Goal: Task Accomplishment & Management: Manage account settings

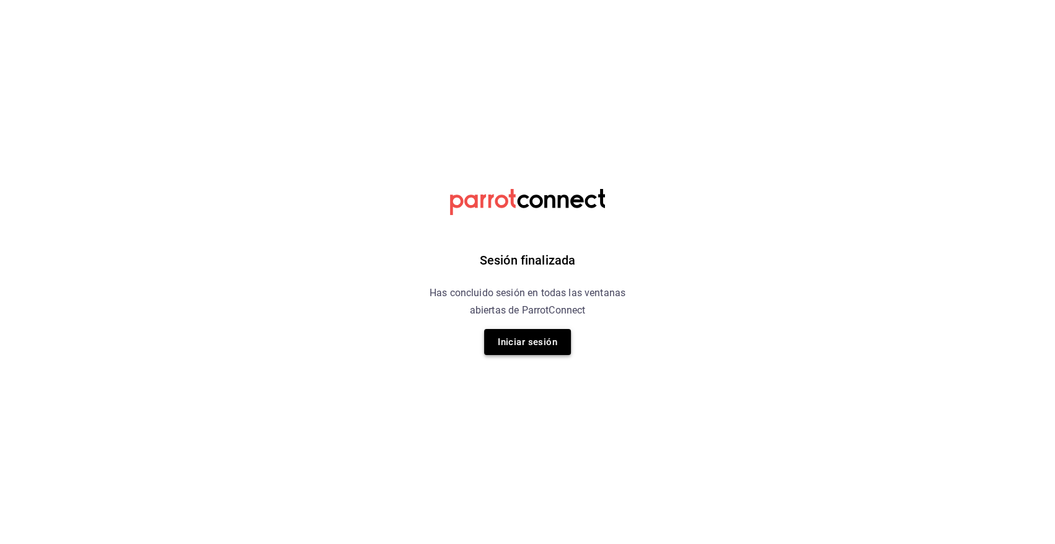
click at [543, 347] on button "Iniciar sesión" at bounding box center [527, 342] width 87 height 26
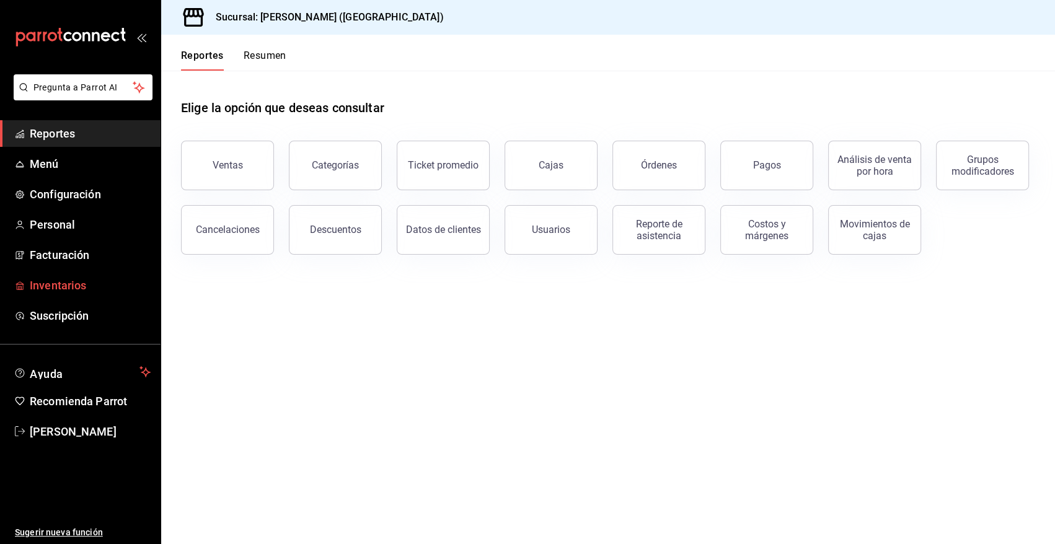
click at [55, 285] on span "Inventarios" at bounding box center [90, 285] width 121 height 17
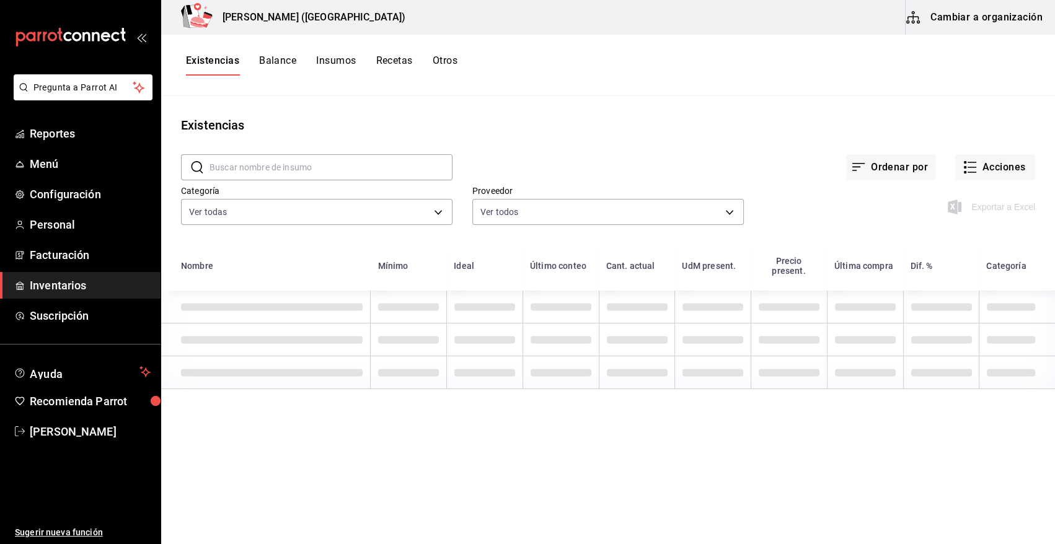
click at [297, 167] on input "text" at bounding box center [330, 167] width 243 height 25
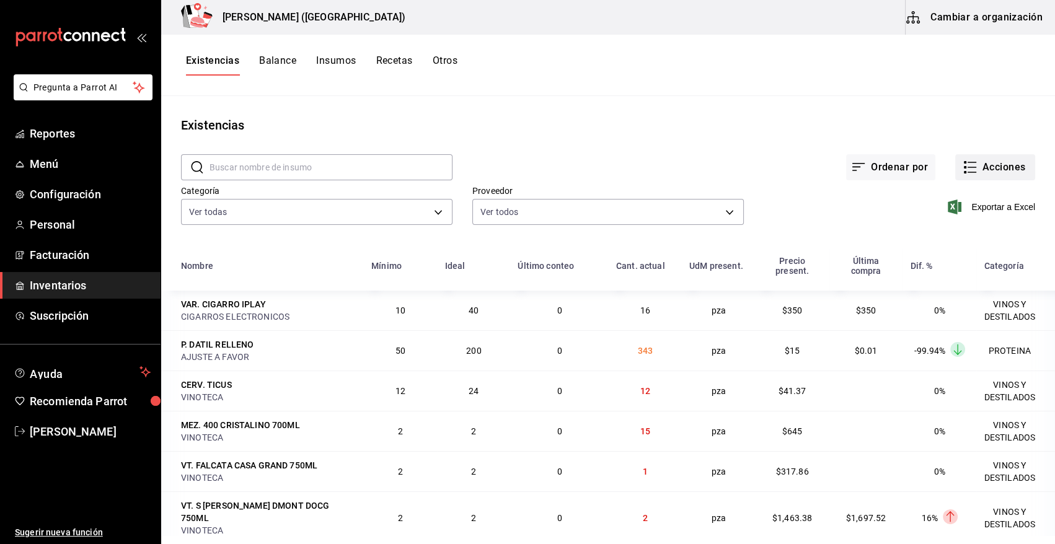
click at [991, 167] on button "Acciones" at bounding box center [995, 167] width 80 height 26
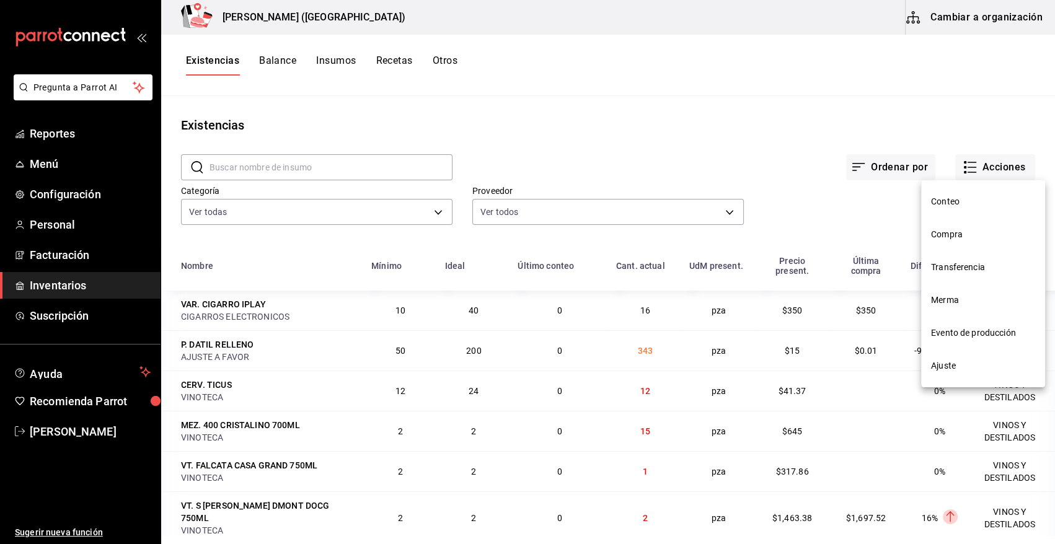
click at [951, 235] on span "Compra" at bounding box center [983, 234] width 104 height 13
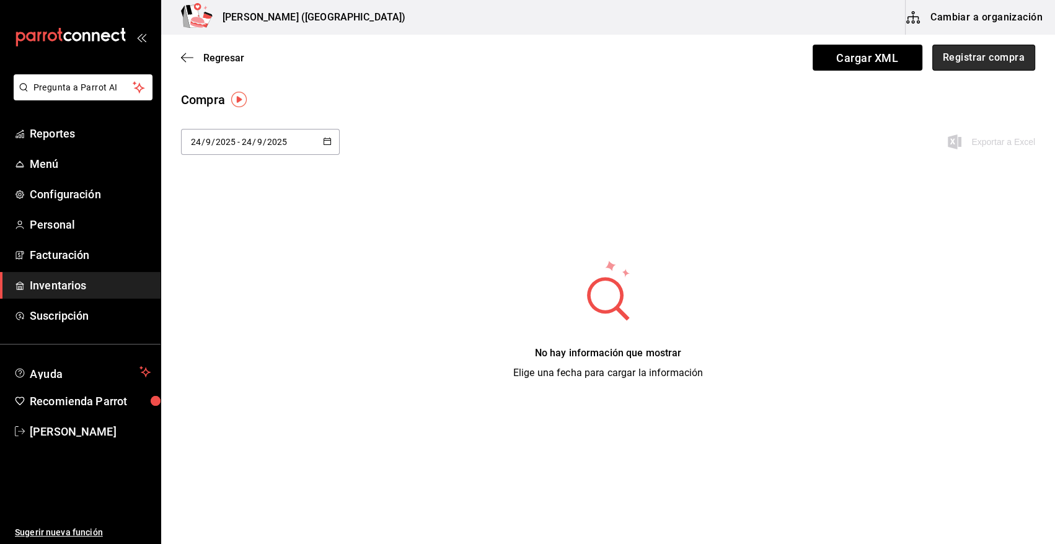
click at [980, 57] on button "Registrar compra" at bounding box center [983, 58] width 103 height 26
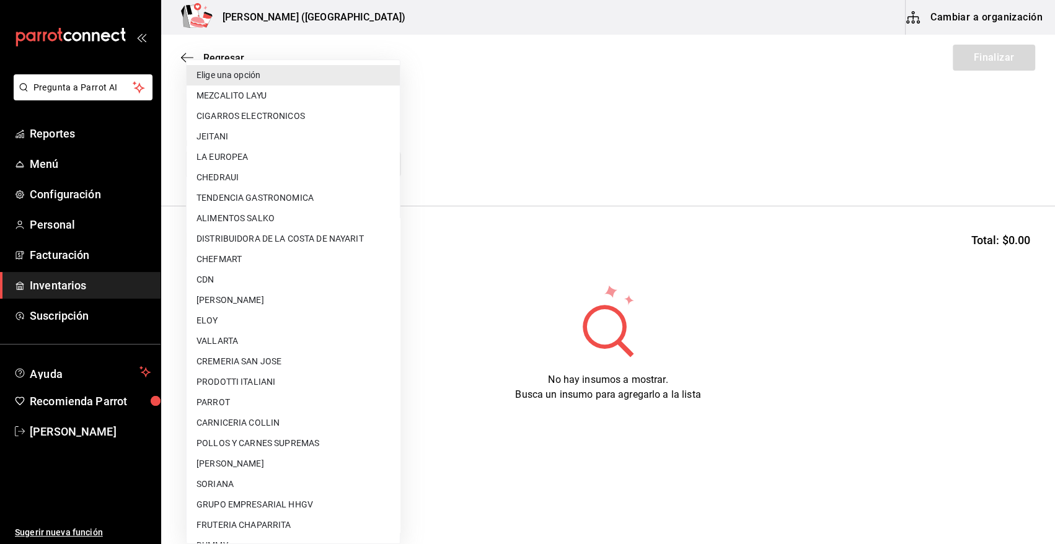
click at [345, 161] on body "Pregunta a Parrot AI Reportes Menú Configuración Personal Facturación Inventari…" at bounding box center [527, 237] width 1055 height 474
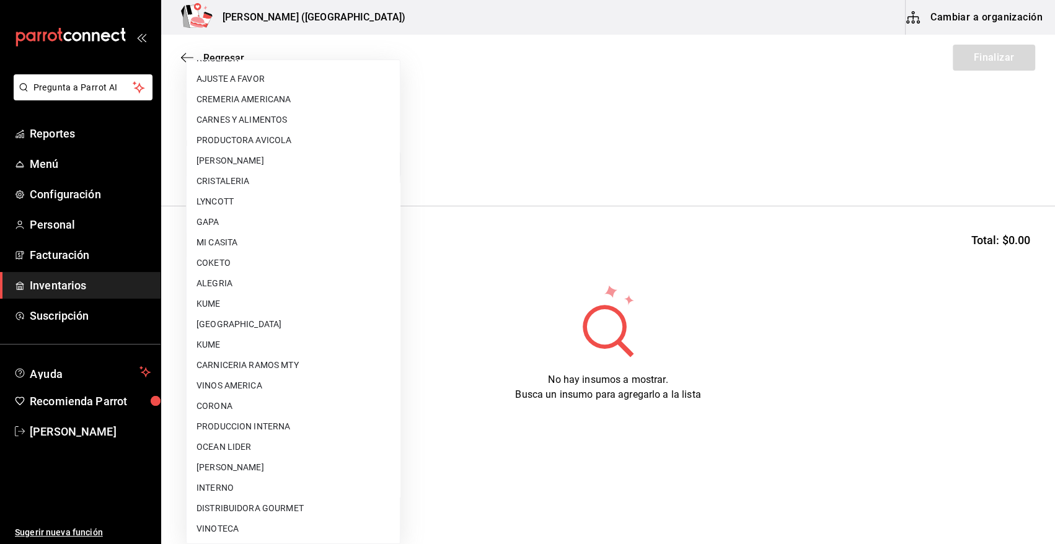
scroll to position [725, 0]
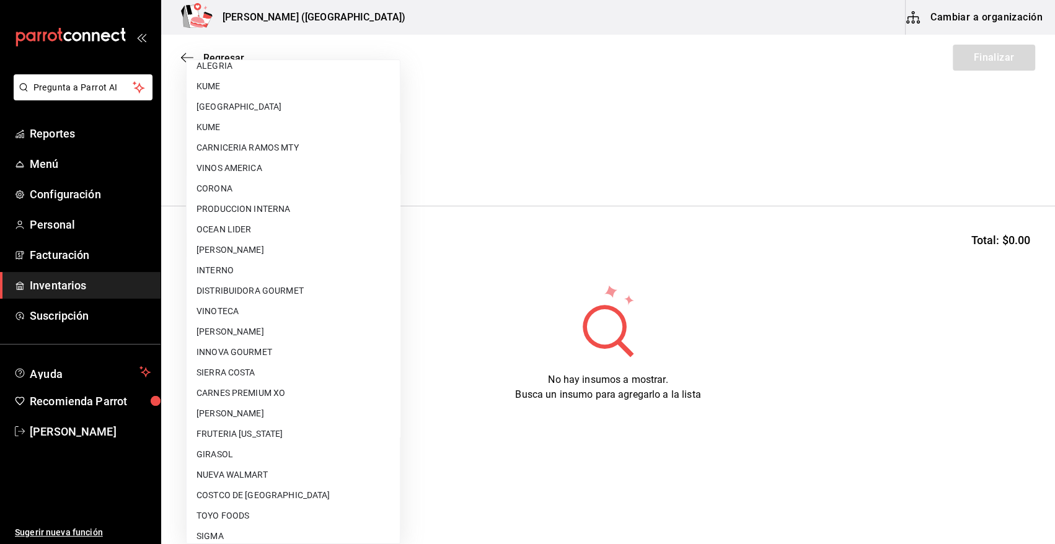
click at [335, 334] on li "[PERSON_NAME]" at bounding box center [293, 332] width 213 height 20
type input "a65ec234-4b48-46db-bf2d-9f7bf0302d91"
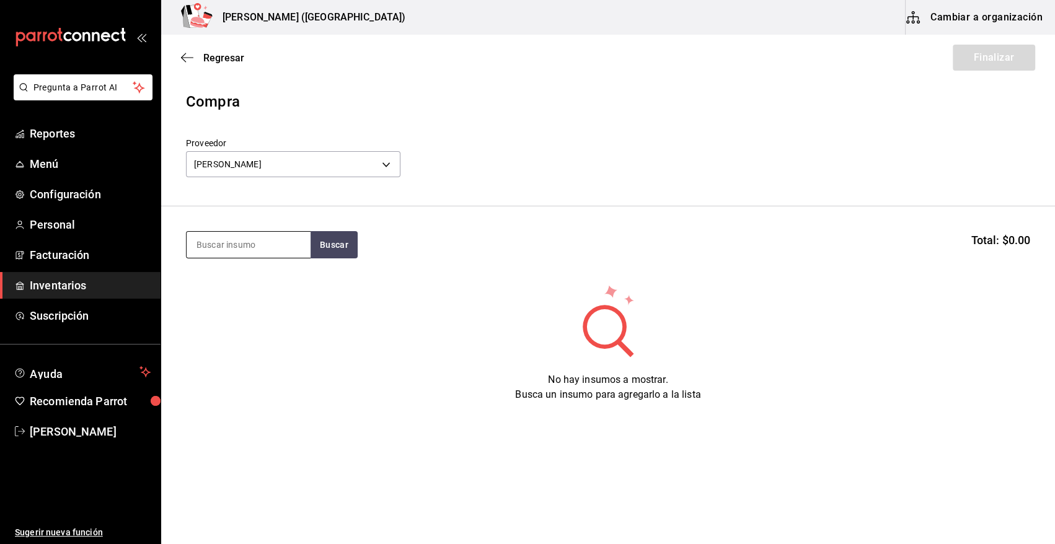
click at [252, 246] on input at bounding box center [249, 245] width 124 height 26
type input "totoab"
click at [341, 248] on button "Buscar" at bounding box center [333, 244] width 47 height 27
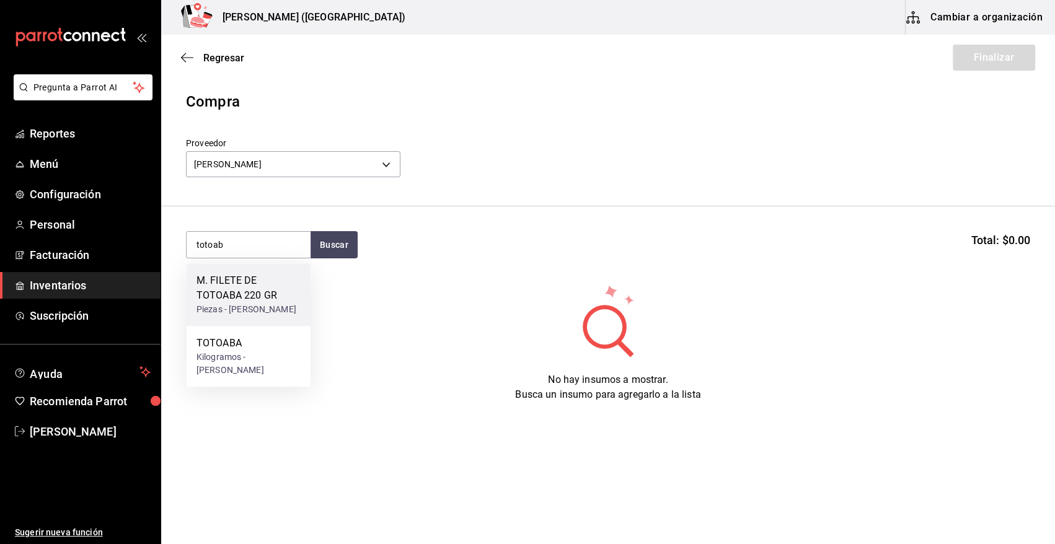
click at [258, 305] on div "Piezas - [PERSON_NAME]" at bounding box center [248, 309] width 104 height 13
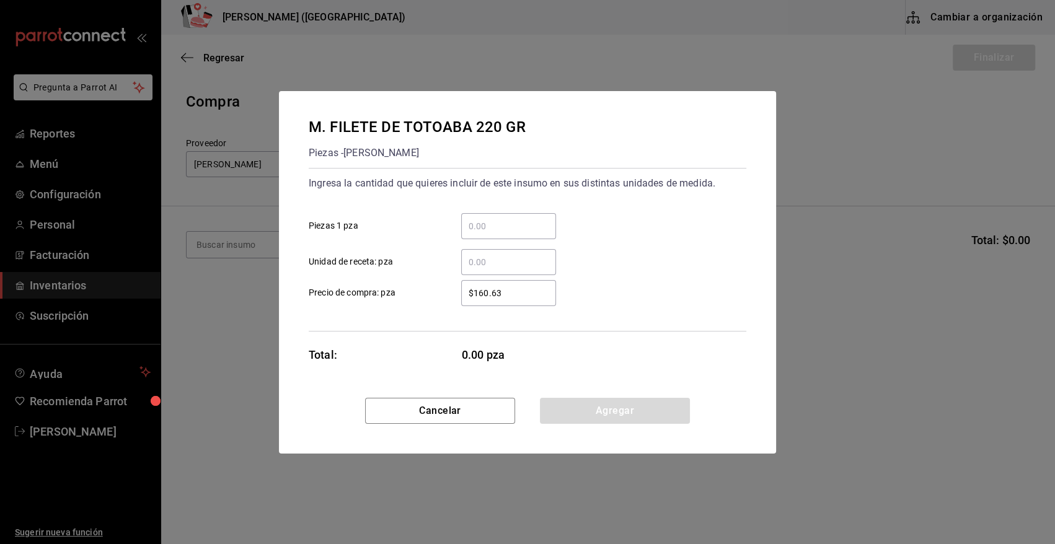
click at [542, 224] on input "​ Piezas 1 pza" at bounding box center [508, 226] width 95 height 15
type input "47"
drag, startPoint x: 517, startPoint y: 291, endPoint x: 400, endPoint y: 296, distance: 116.6
click at [400, 296] on label "$160.63 ​ Precio de compra: pza" at bounding box center [432, 293] width 247 height 26
type input "$178.02"
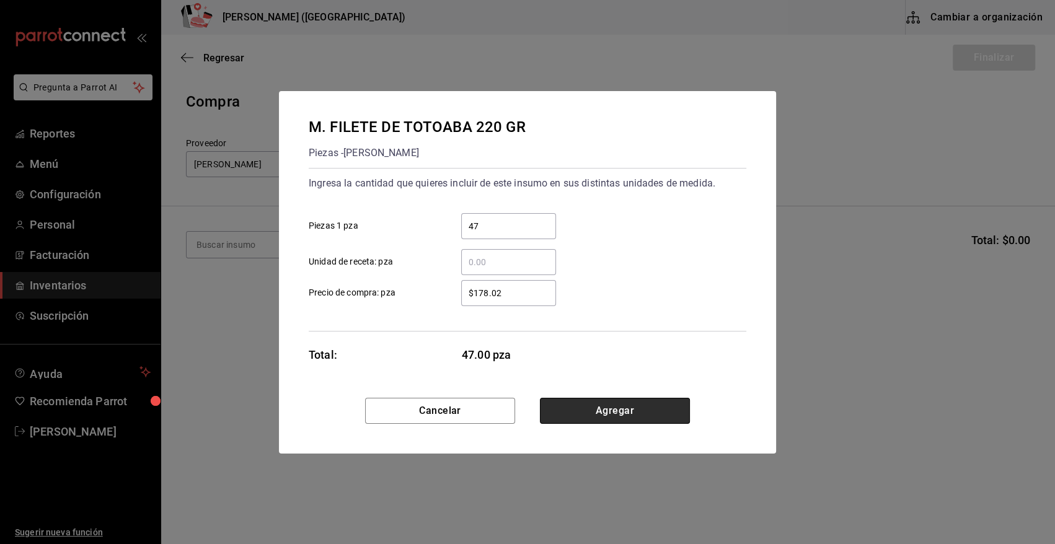
click at [599, 407] on button "Agregar" at bounding box center [615, 411] width 150 height 26
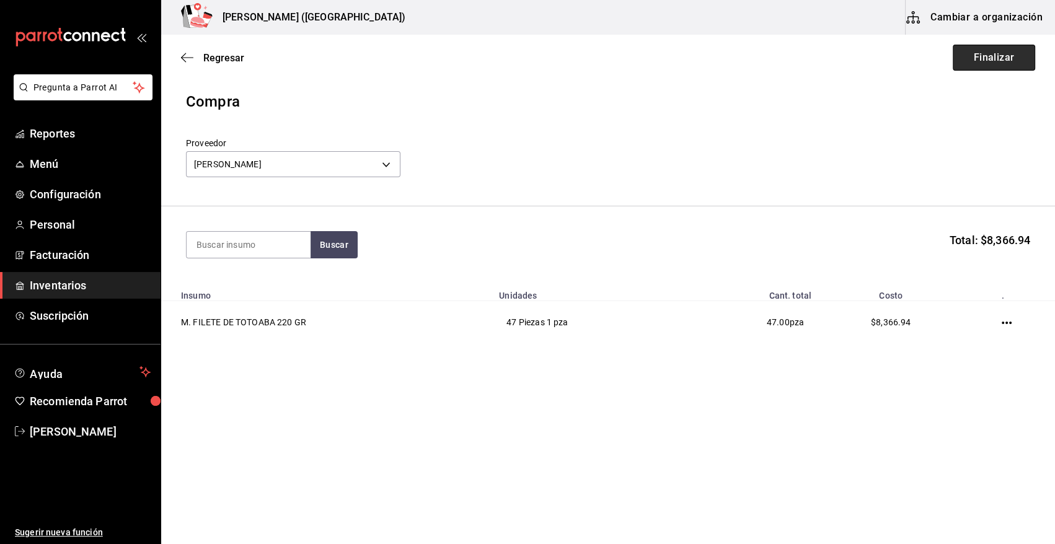
click at [985, 55] on button "Finalizar" at bounding box center [993, 58] width 82 height 26
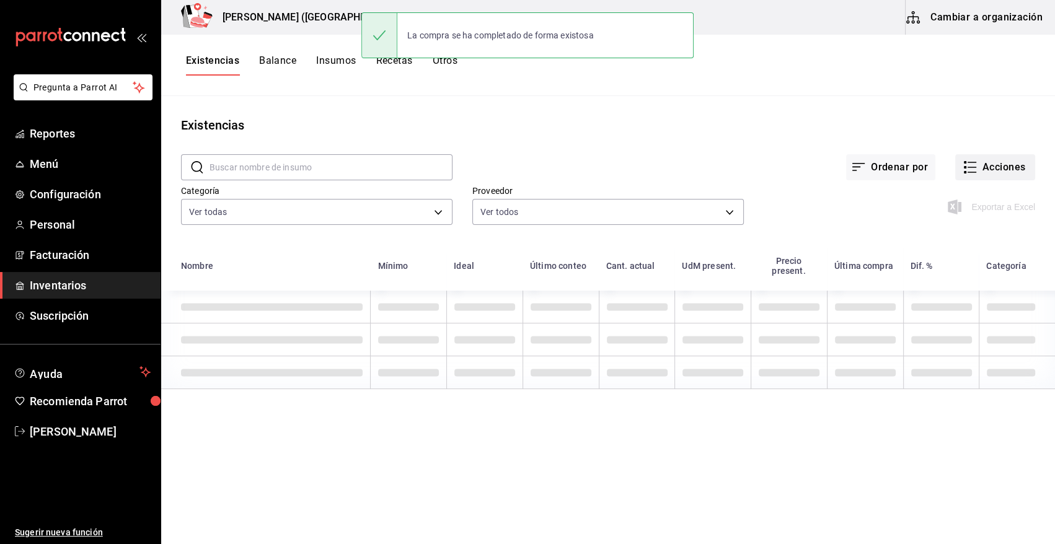
click at [999, 168] on button "Acciones" at bounding box center [995, 167] width 80 height 26
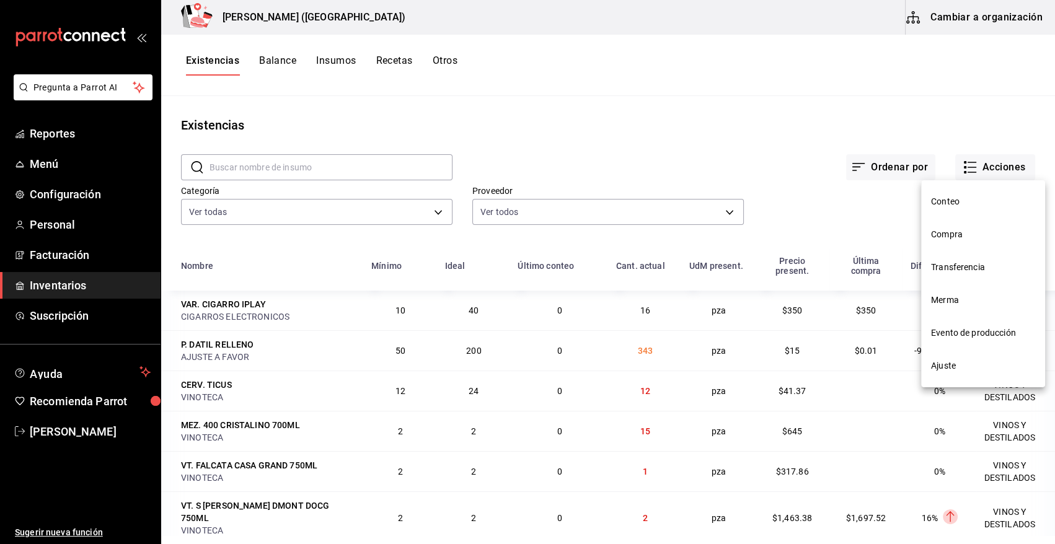
click at [959, 239] on span "Compra" at bounding box center [983, 234] width 104 height 13
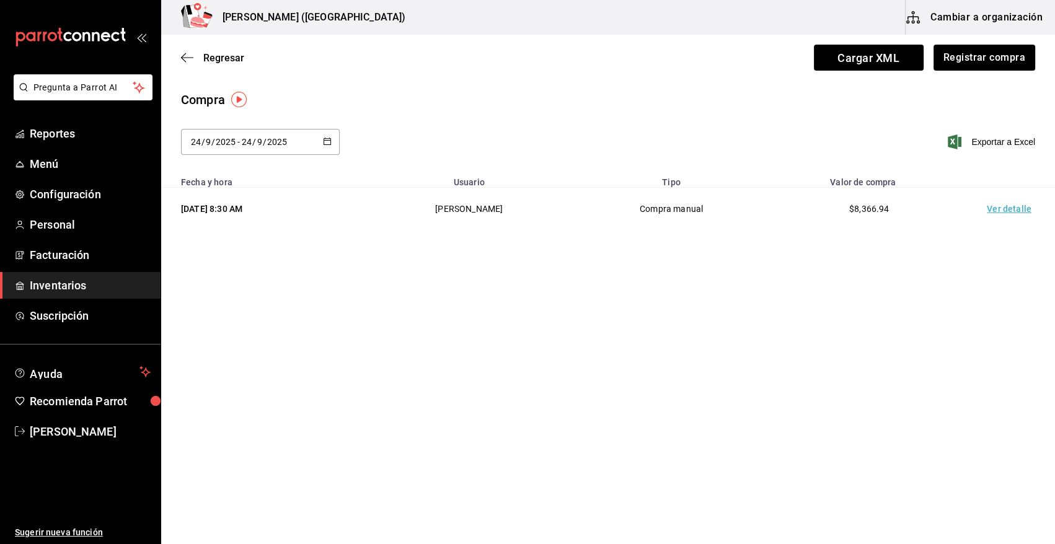
click at [998, 211] on td "Ver detalle" at bounding box center [1011, 209] width 87 height 43
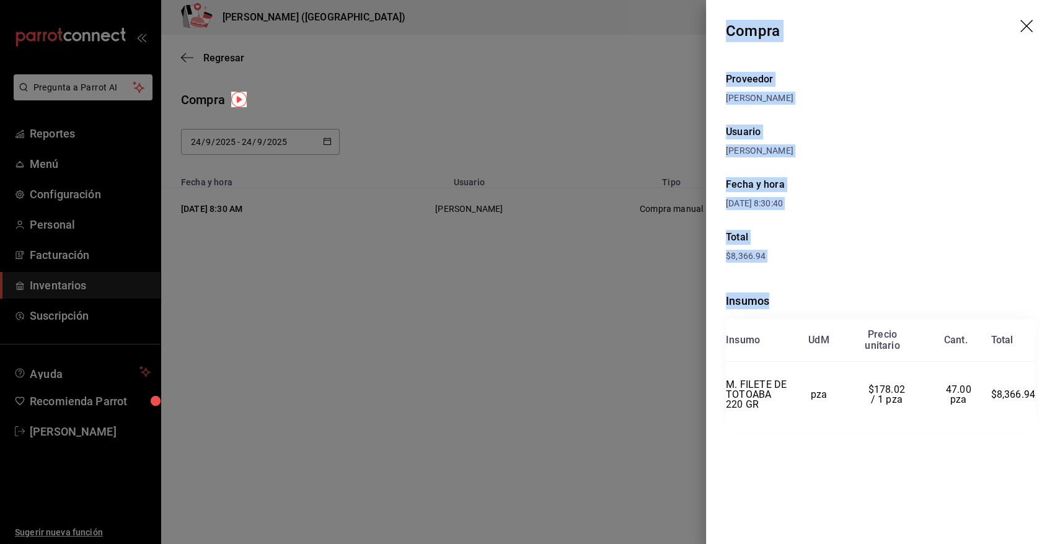
drag, startPoint x: 732, startPoint y: 42, endPoint x: 1044, endPoint y: 409, distance: 481.7
click at [1044, 409] on div "Compra Proveedor [PERSON_NAME] Usuario [PERSON_NAME] y hora [DATE] 8:30:40 Tota…" at bounding box center [880, 272] width 349 height 544
click at [1029, 30] on icon "drag" at bounding box center [1027, 27] width 15 height 15
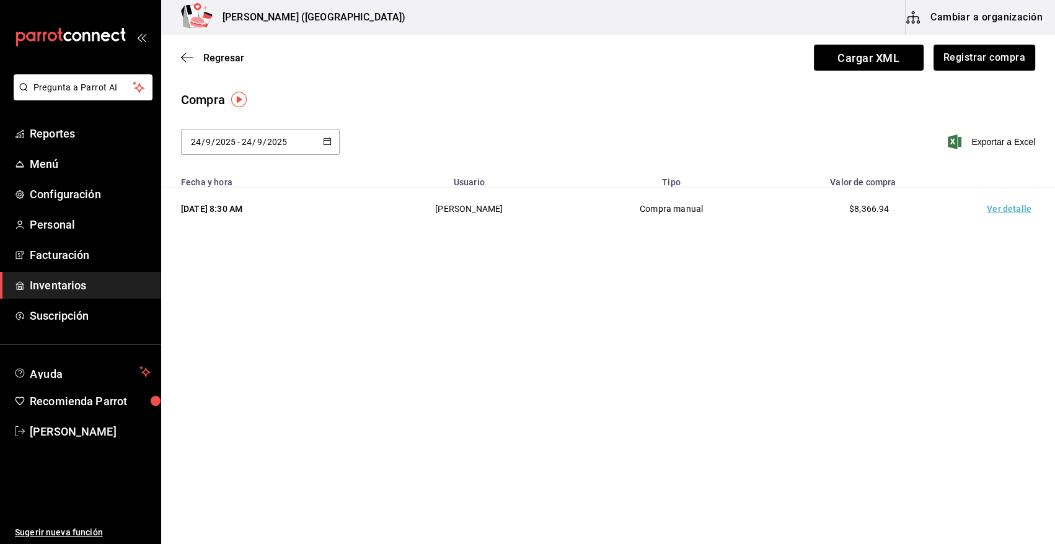
click at [391, 474] on html "Pregunta a Parrot AI Reportes Menú Configuración Personal Facturación Inventari…" at bounding box center [527, 237] width 1055 height 474
